Goal: Task Accomplishment & Management: Use online tool/utility

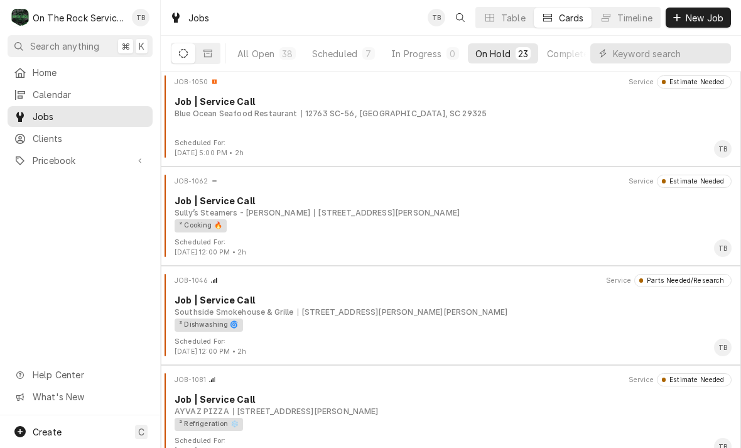
scroll to position [364, 0]
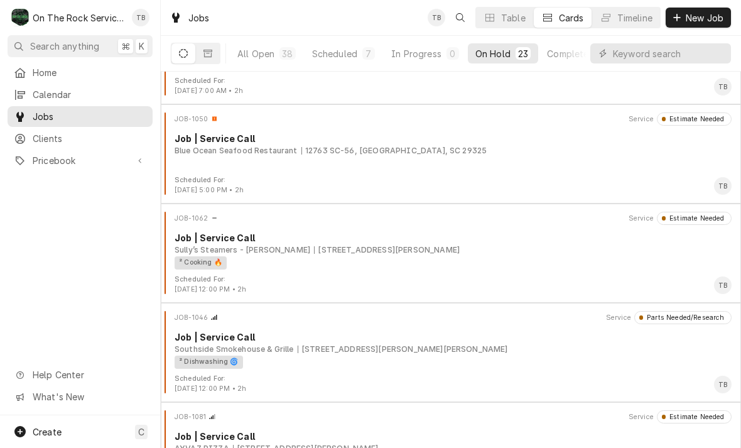
click at [332, 58] on div "Scheduled" at bounding box center [334, 53] width 45 height 13
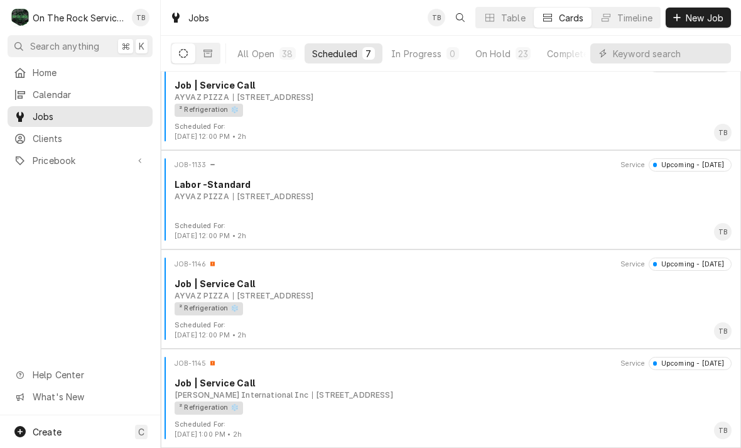
scroll to position [318, 0]
click at [450, 309] on div "² Refrigeration ❄️" at bounding box center [449, 308] width 548 height 13
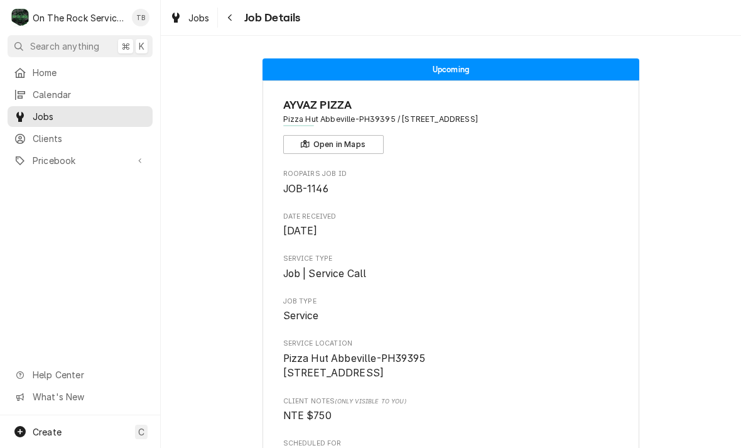
click at [255, 27] on div "Job Details" at bounding box center [260, 18] width 80 height 20
click at [247, 24] on div "Job Details" at bounding box center [260, 18] width 80 height 20
click at [239, 17] on button "Navigate back" at bounding box center [230, 18] width 20 height 20
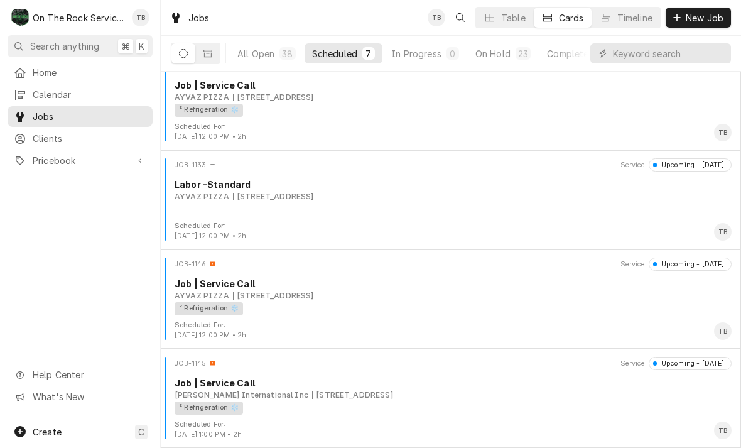
scroll to position [318, 0]
click at [374, 323] on div "Scheduled For: [DATE] 12:00 PM • 2h TB" at bounding box center [451, 330] width 570 height 20
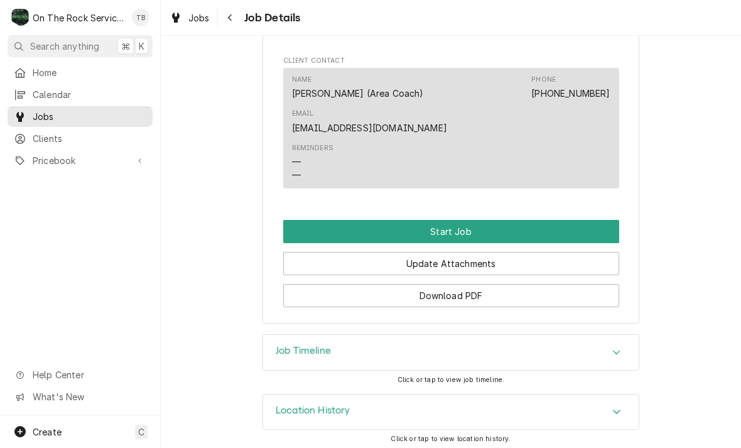
scroll to position [1108, 0]
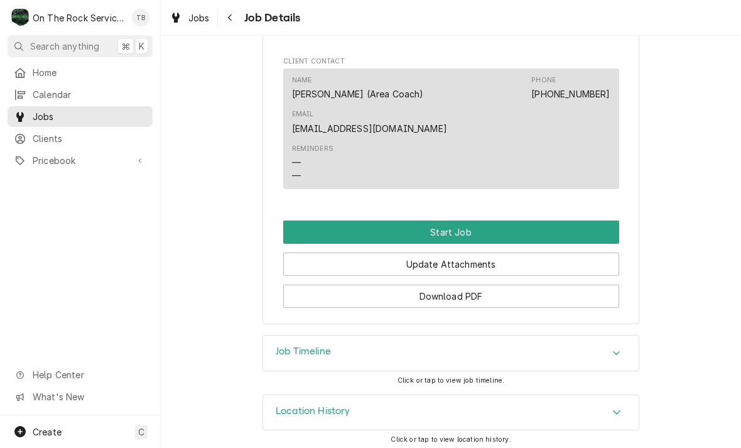
click at [476, 231] on button "Start Job" at bounding box center [451, 231] width 336 height 23
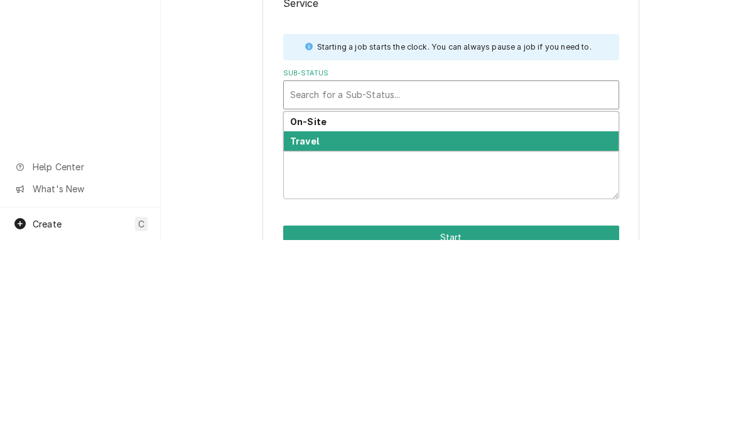
click at [361, 339] on div "Travel" at bounding box center [451, 348] width 335 height 19
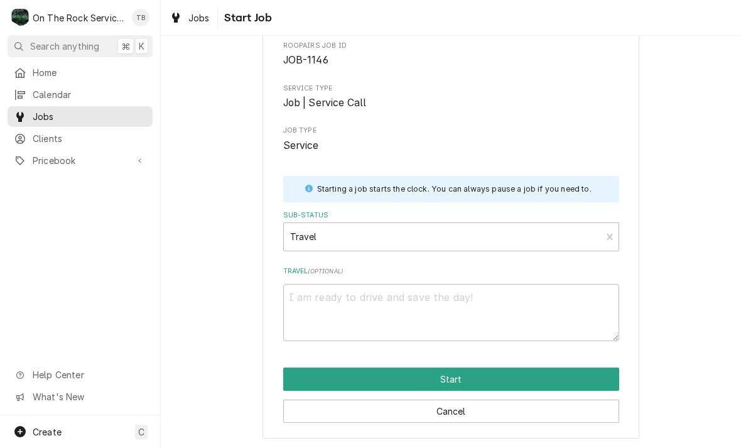
scroll to position [65, 0]
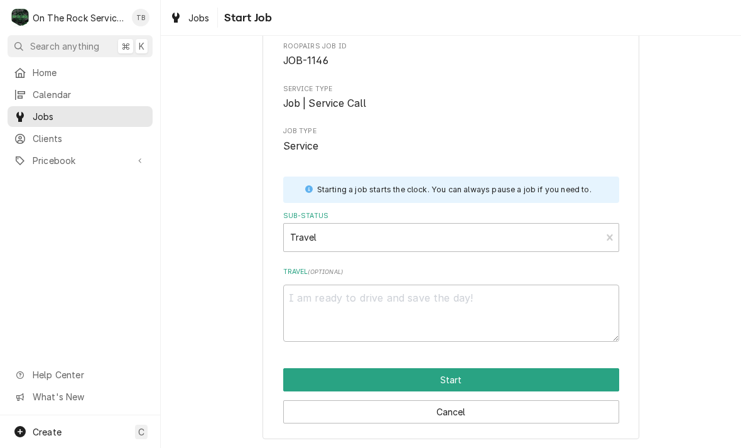
click at [468, 378] on button "Start" at bounding box center [451, 379] width 336 height 23
type textarea "x"
